Goal: Task Accomplishment & Management: Manage account settings

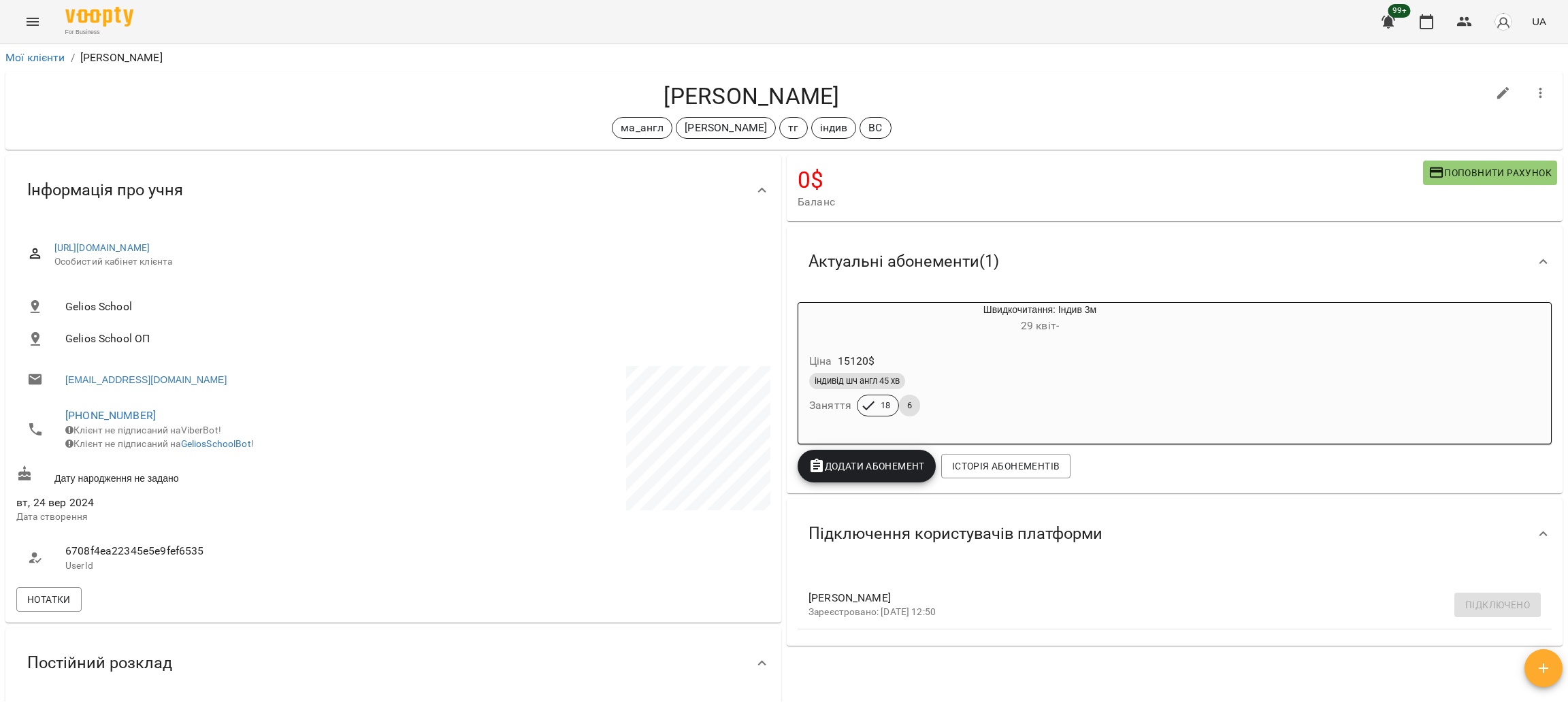
click at [32, 31] on button "Menu" at bounding box center [33, 21] width 33 height 33
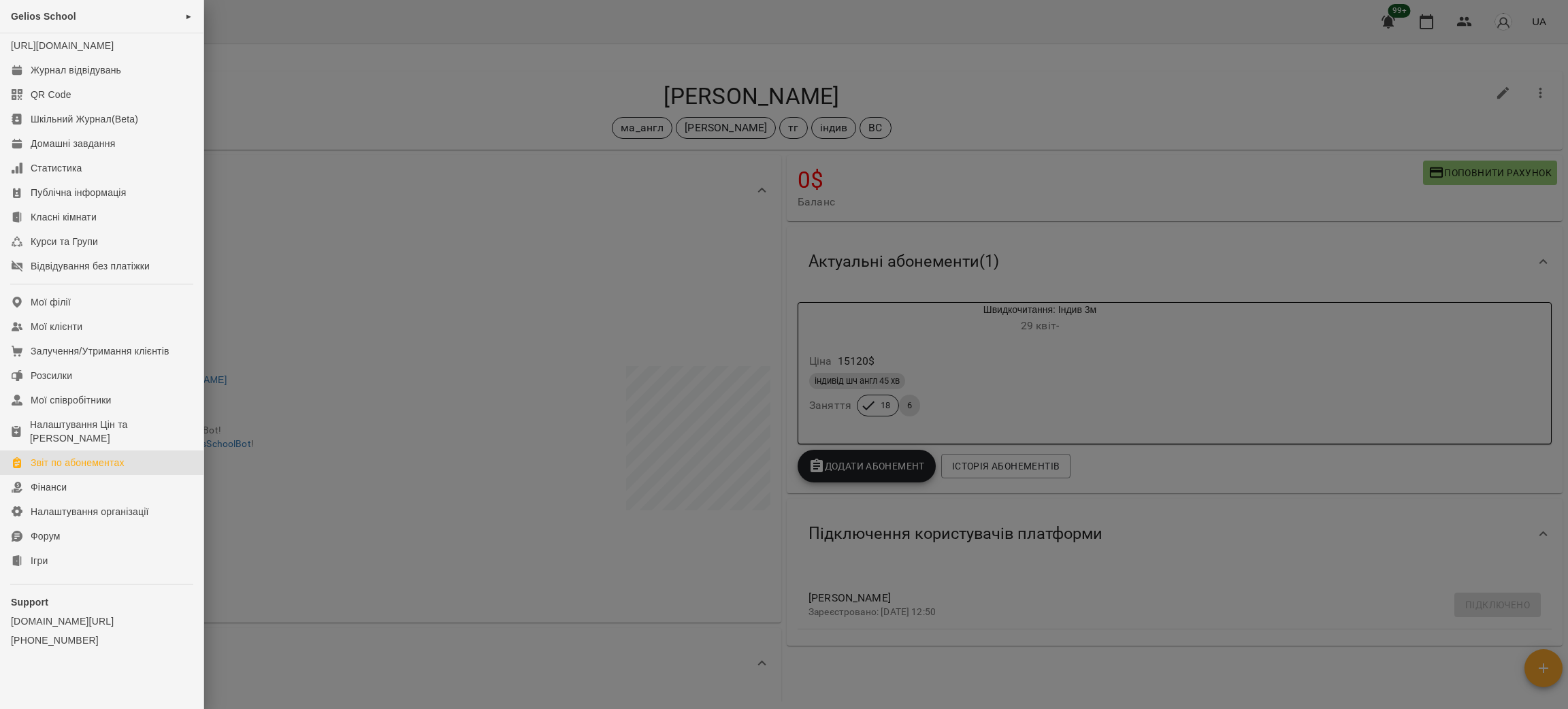
click at [75, 469] on div "Звіт по абонементах" at bounding box center [77, 463] width 94 height 13
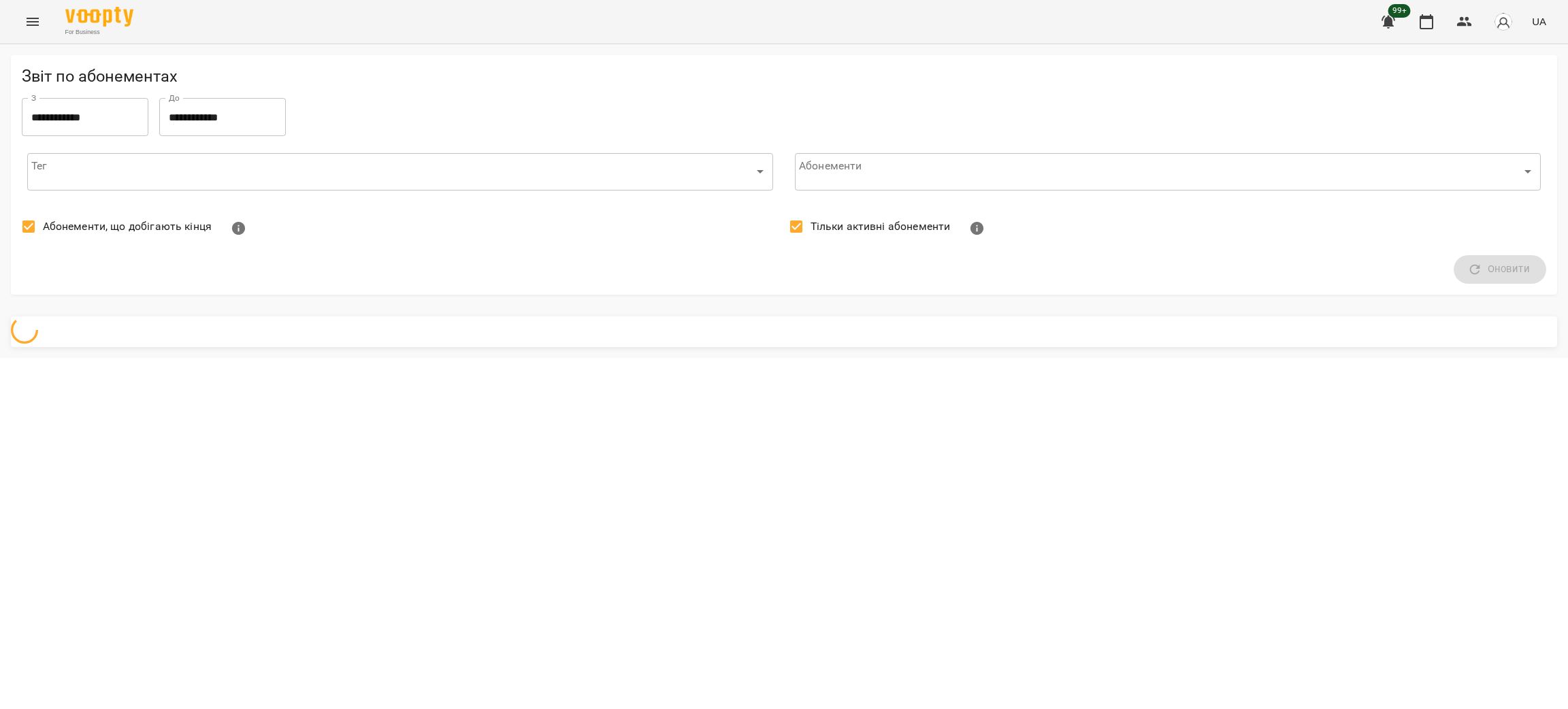
click at [115, 159] on body "**********" at bounding box center [784, 179] width 1568 height 358
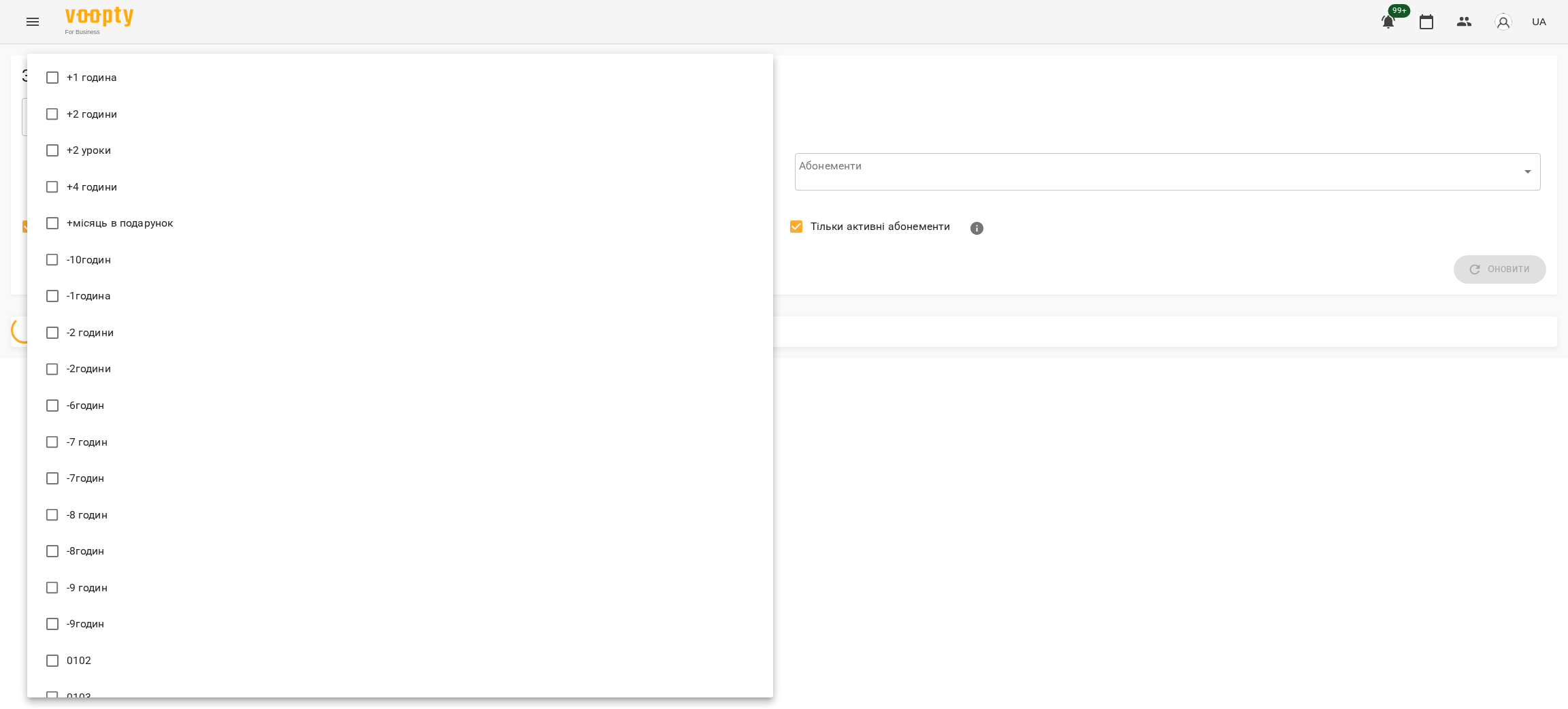
scroll to position [13333, 0]
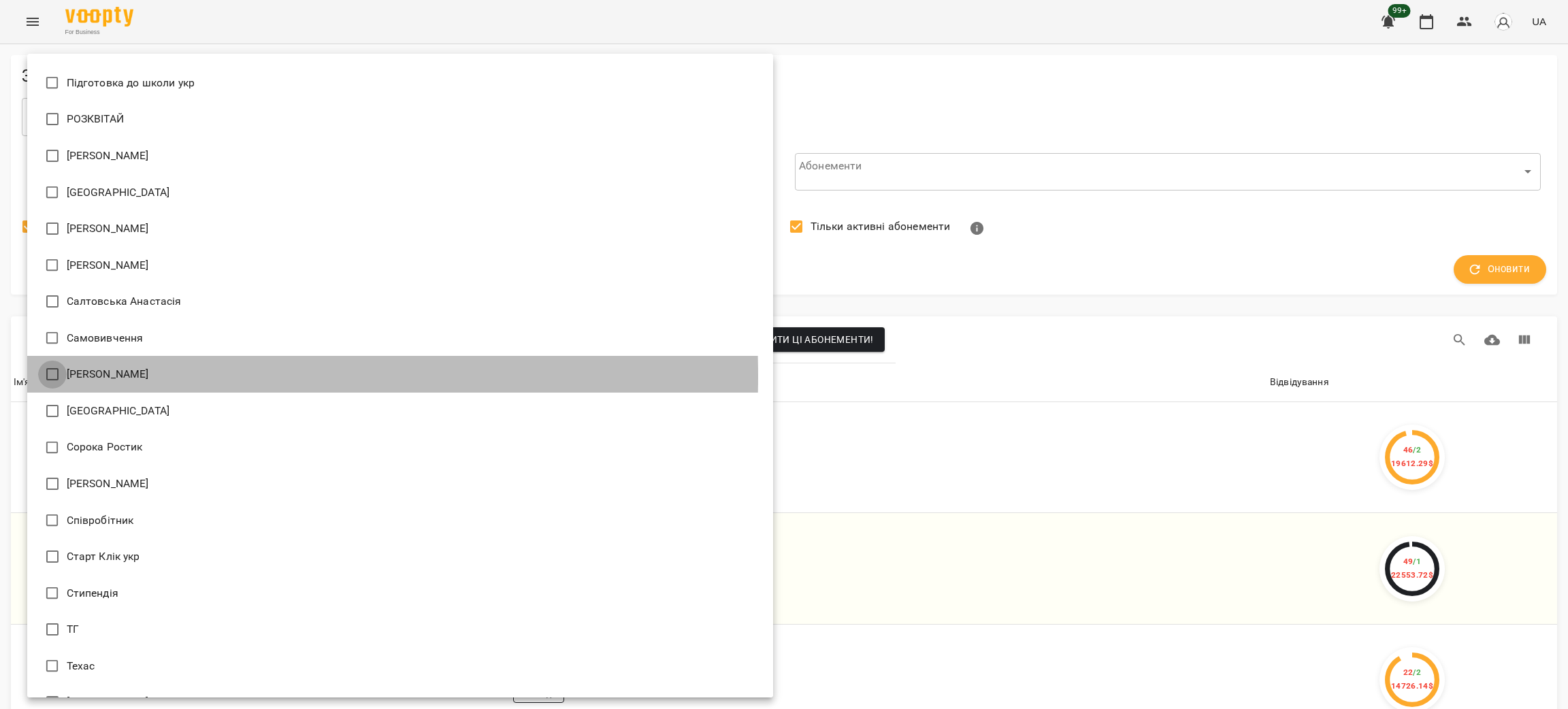
type input "**********"
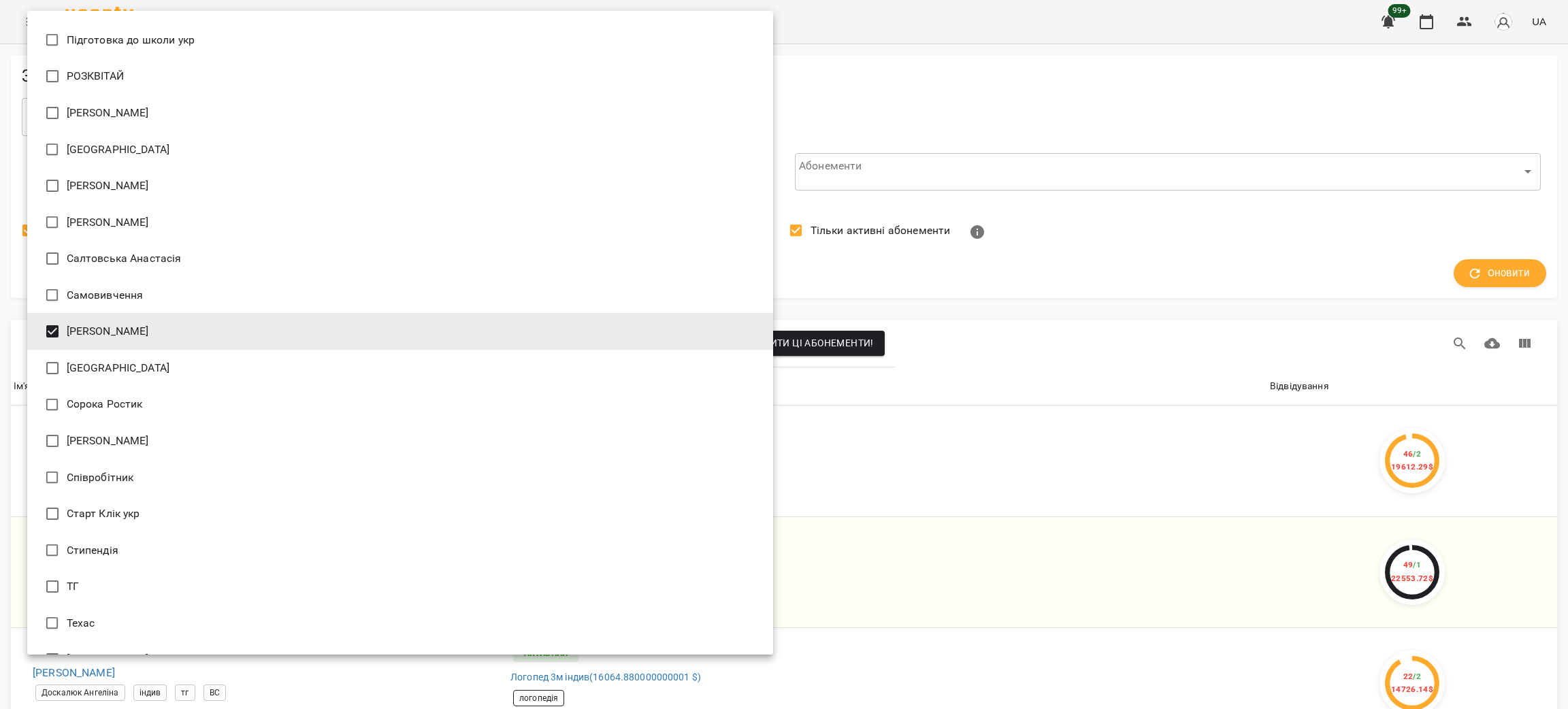
click at [1158, 305] on div at bounding box center [784, 354] width 1568 height 709
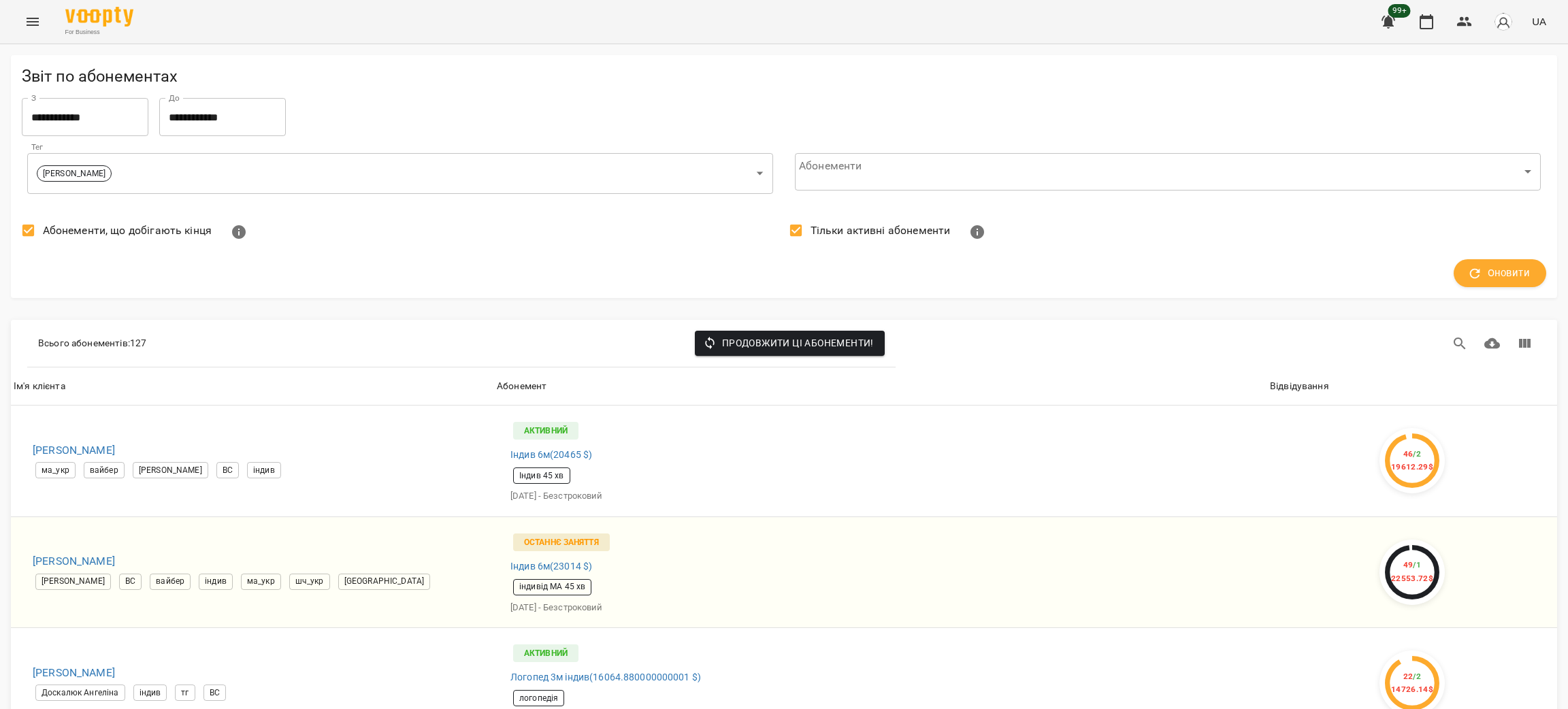
click at [47, 234] on span "Абонементи, що добігають кінця" at bounding box center [127, 231] width 169 height 16
click at [1492, 268] on span "Оновити" at bounding box center [1500, 274] width 60 height 18
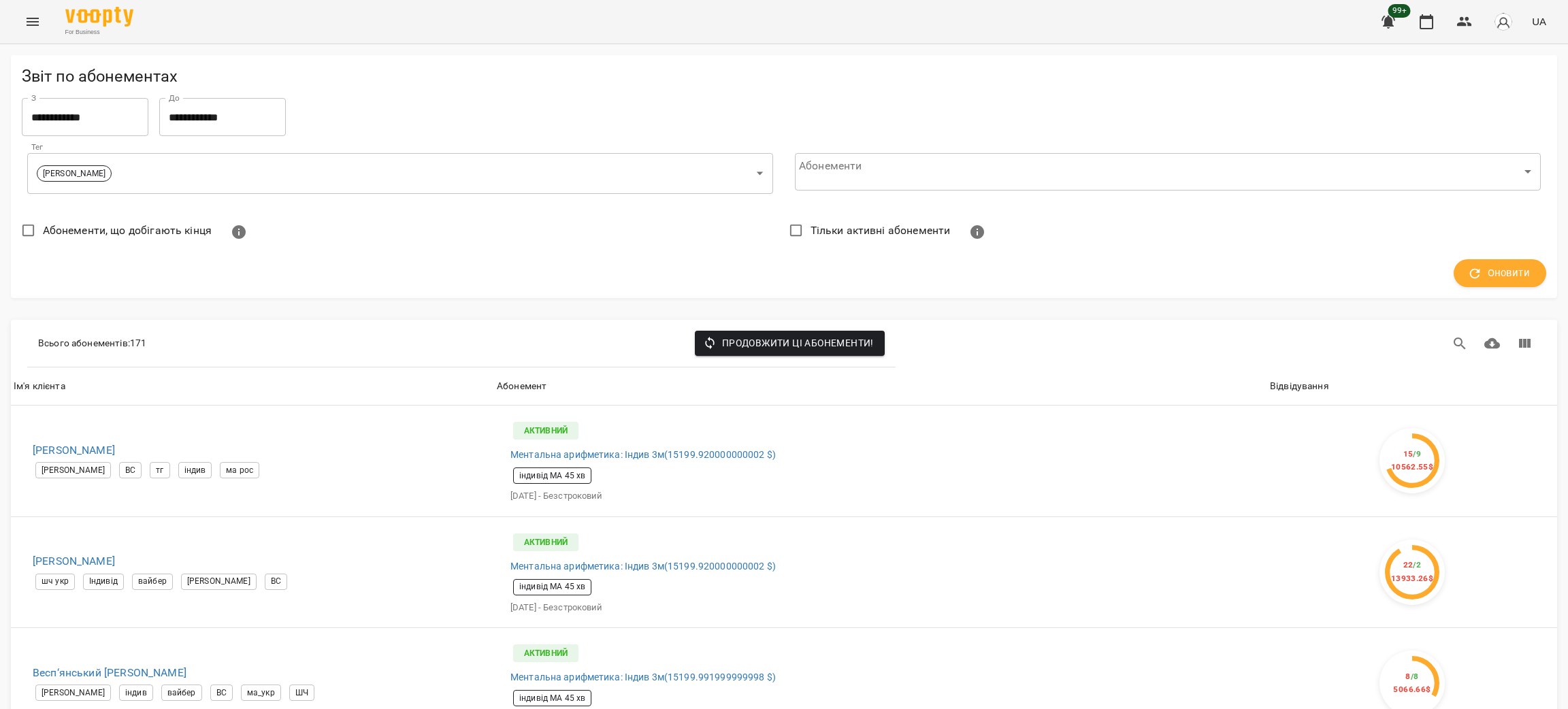
click at [1285, 383] on div "Відвідування" at bounding box center [1300, 387] width 59 height 16
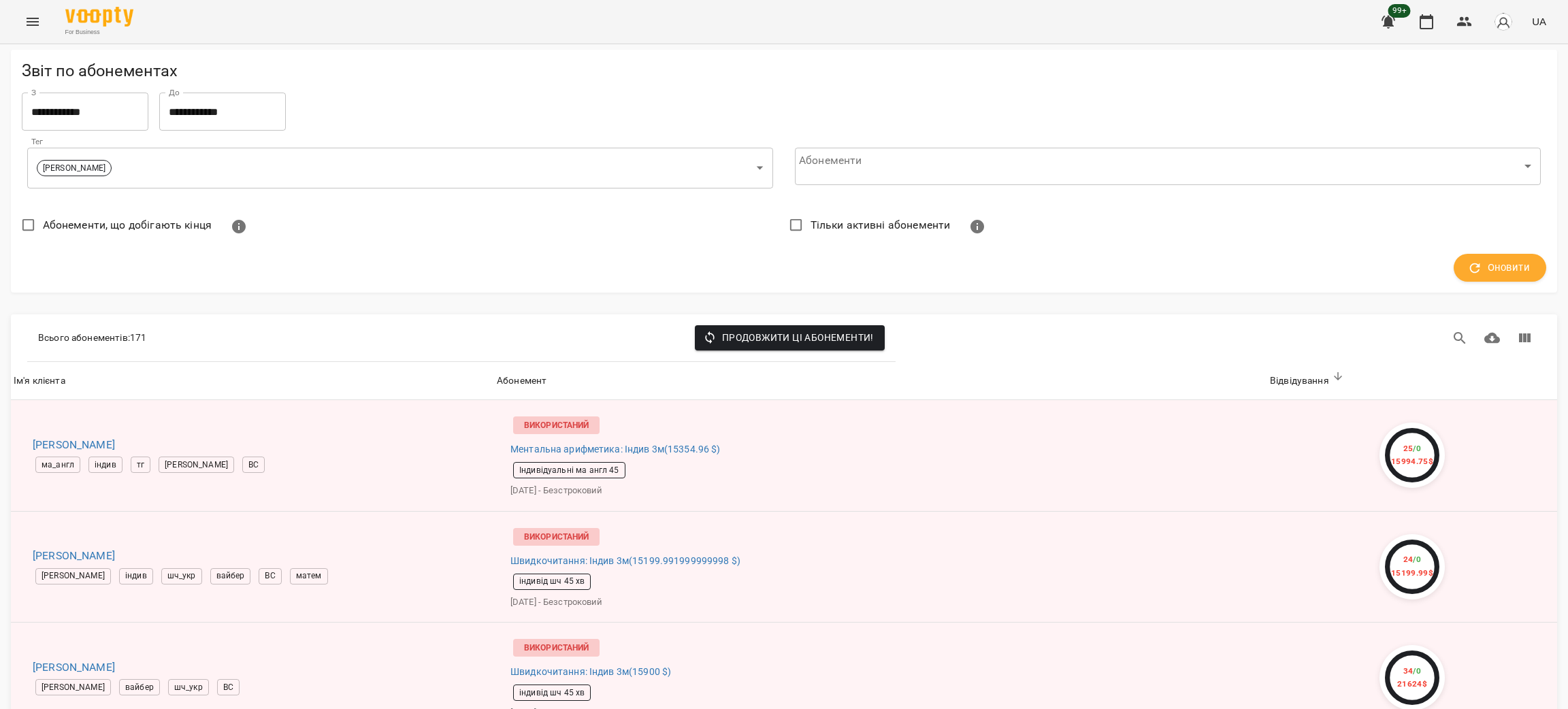
scroll to position [3776, 0]
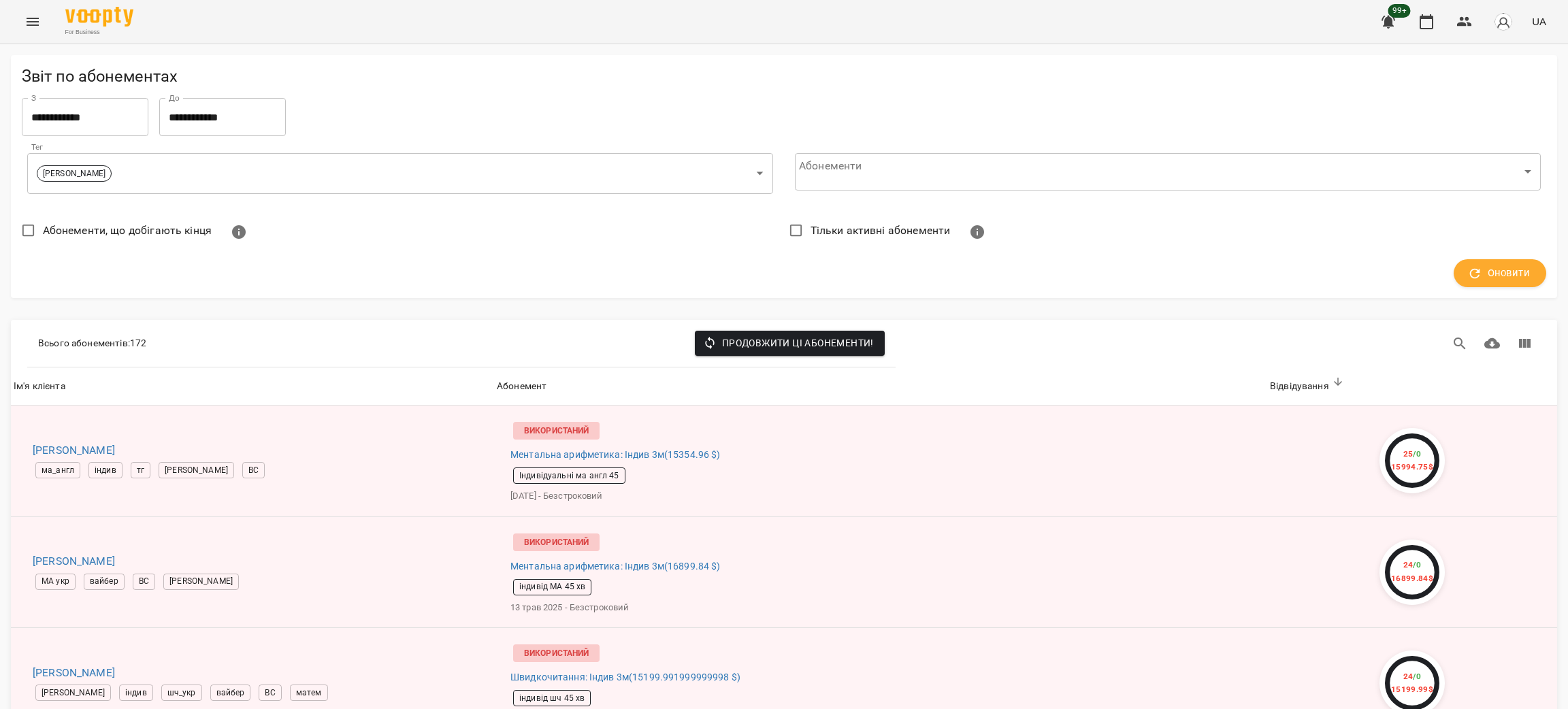
scroll to position [1541, 0]
